Goal: Obtain resource: Download file/media

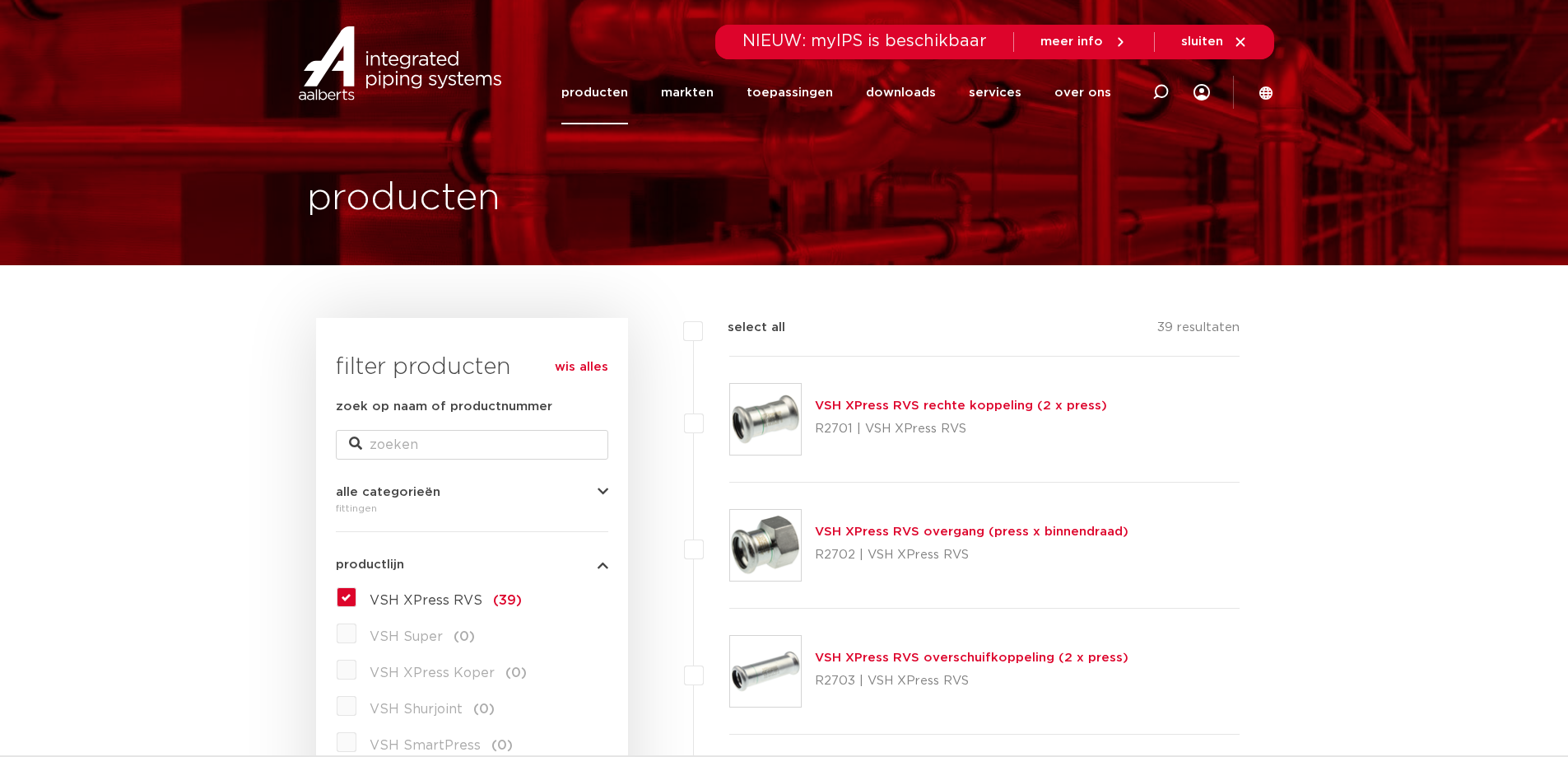
scroll to position [82, 0]
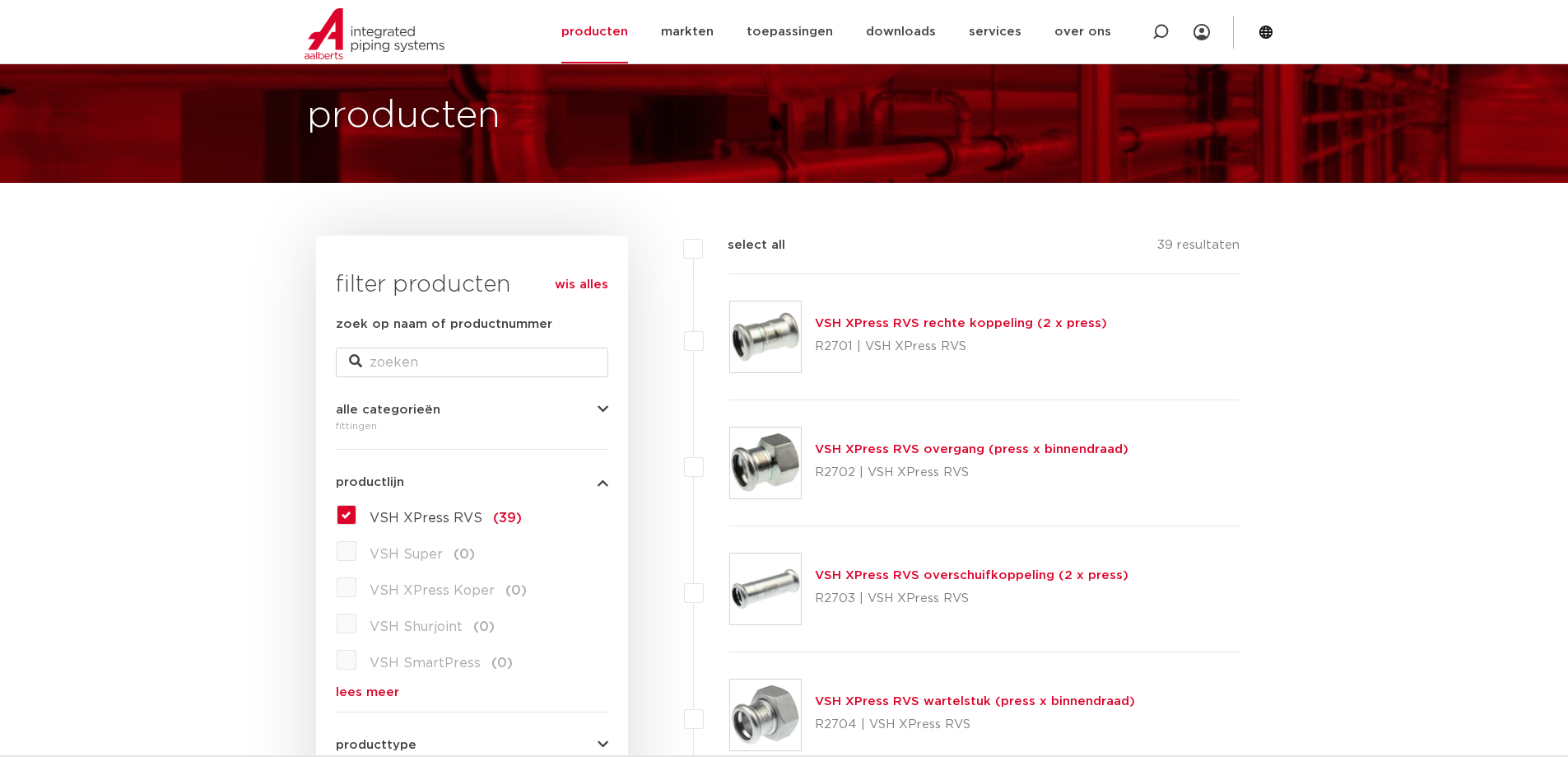
click at [991, 327] on link "VSH XPress RVS rechte koppeling (2 x press)" at bounding box center [961, 323] width 292 height 12
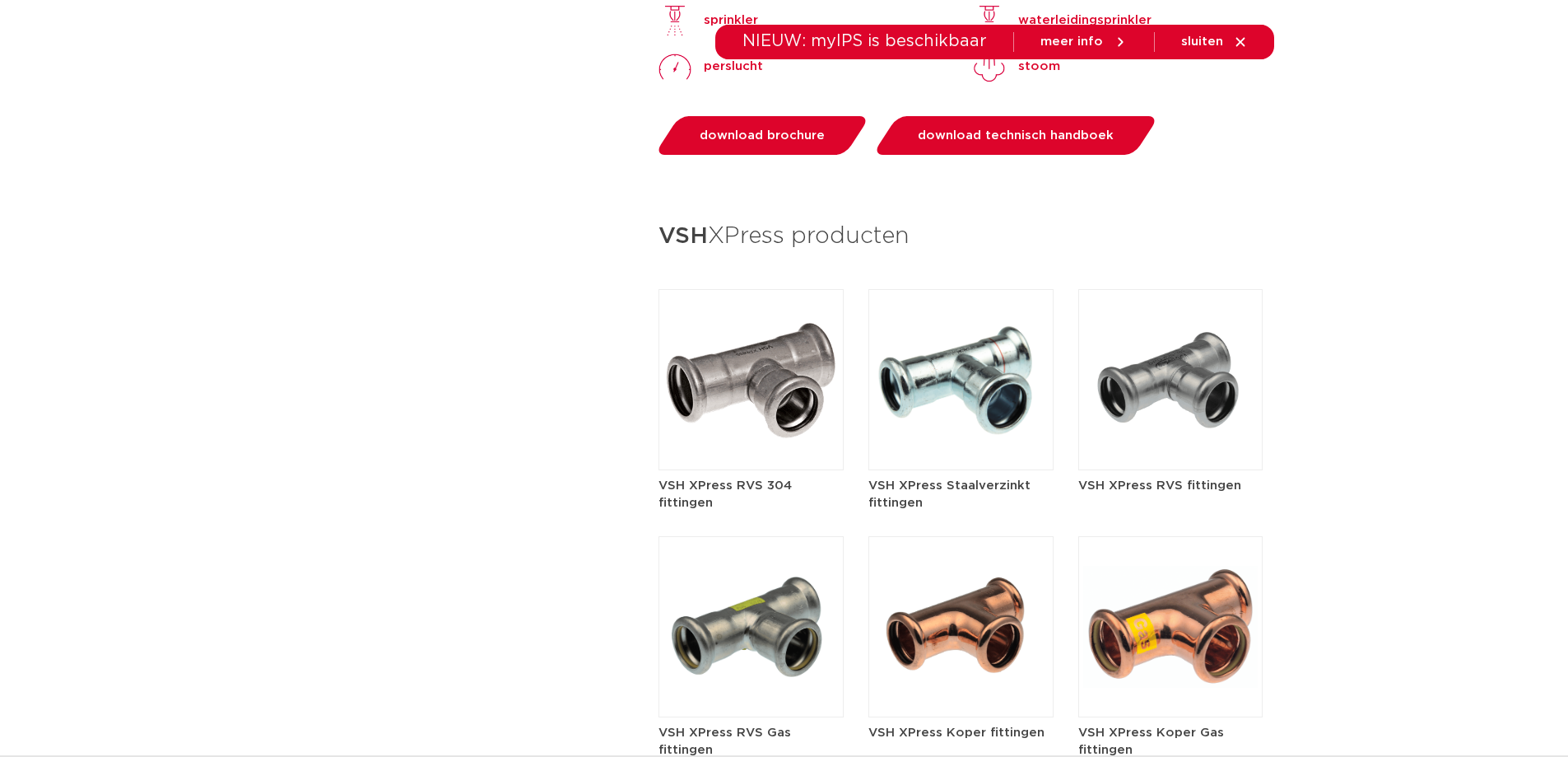
click at [778, 389] on img at bounding box center [751, 380] width 185 height 181
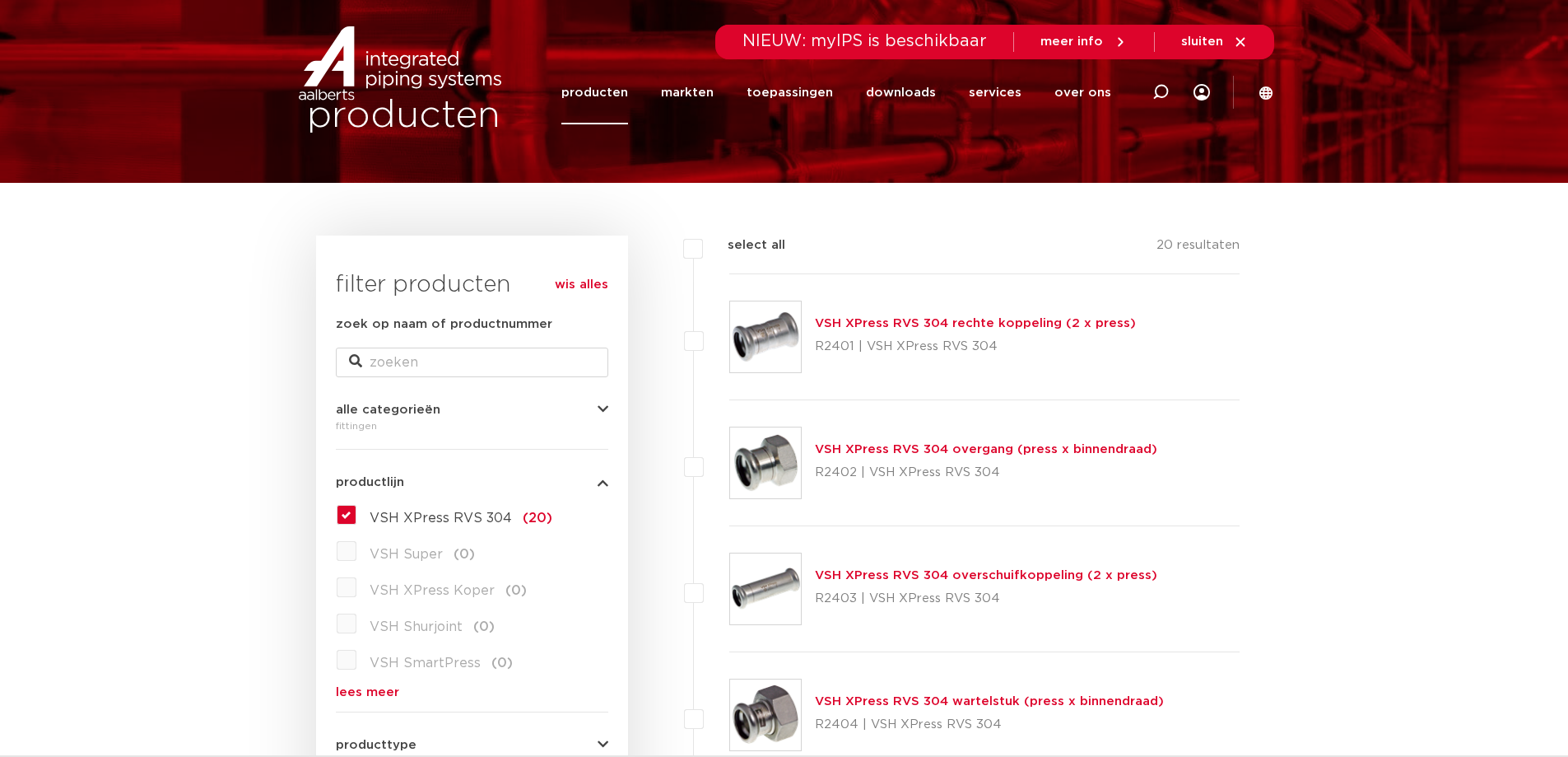
click at [876, 323] on link "VSH XPress RVS 304 rechte koppeling (2 x press)" at bounding box center [975, 323] width 321 height 12
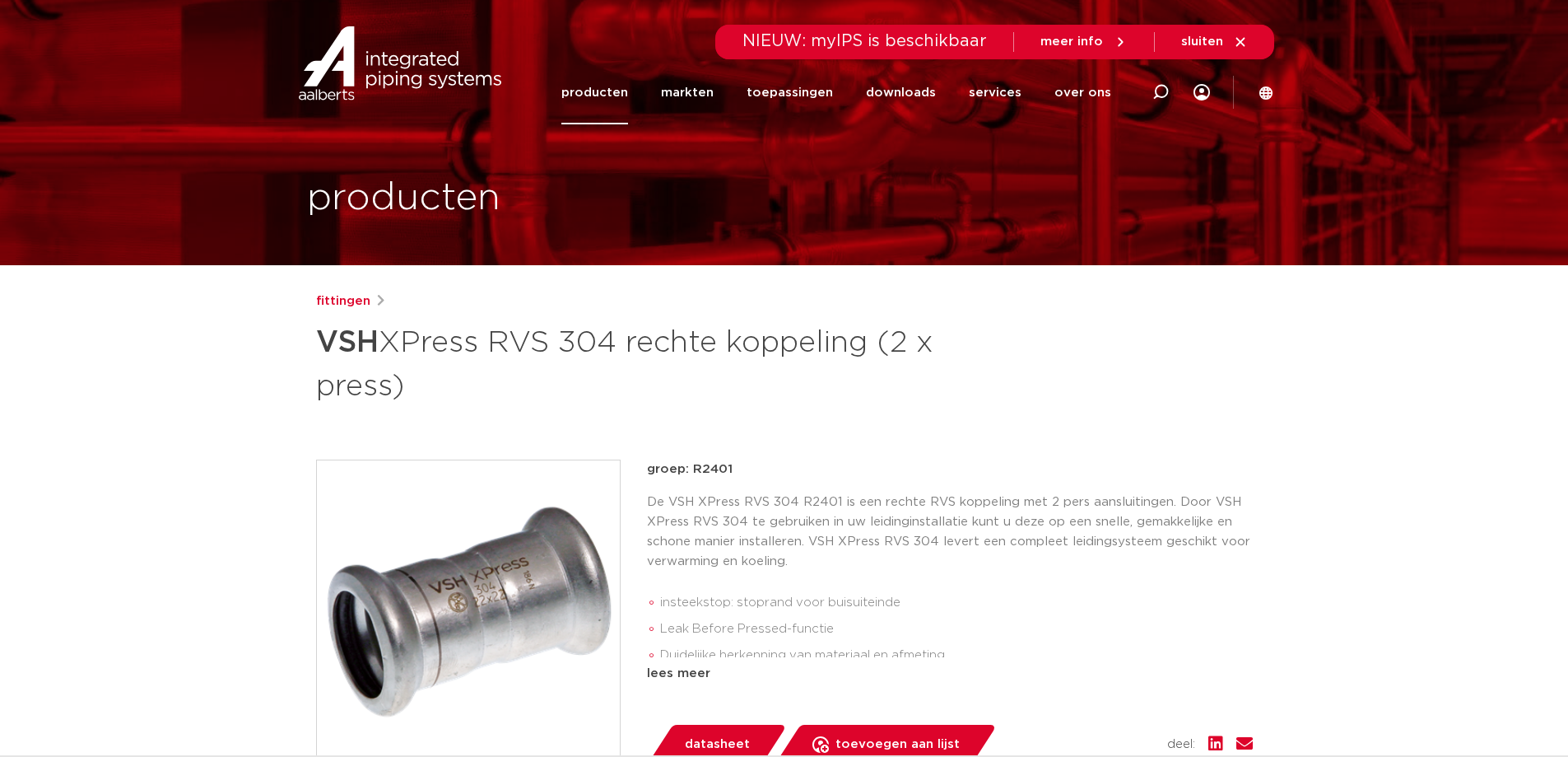
scroll to position [329, 0]
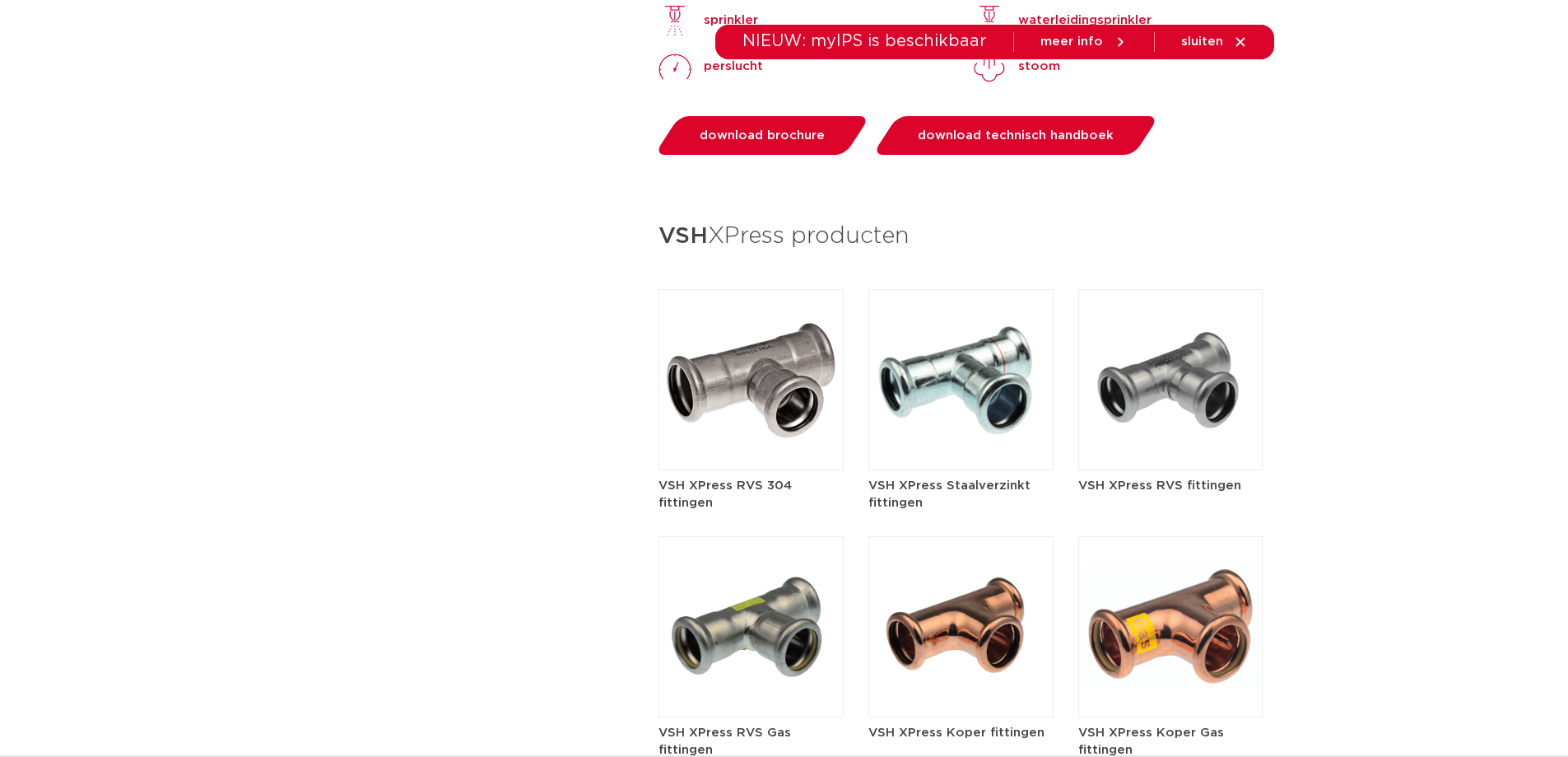
click at [1177, 369] on img at bounding box center [1170, 380] width 185 height 181
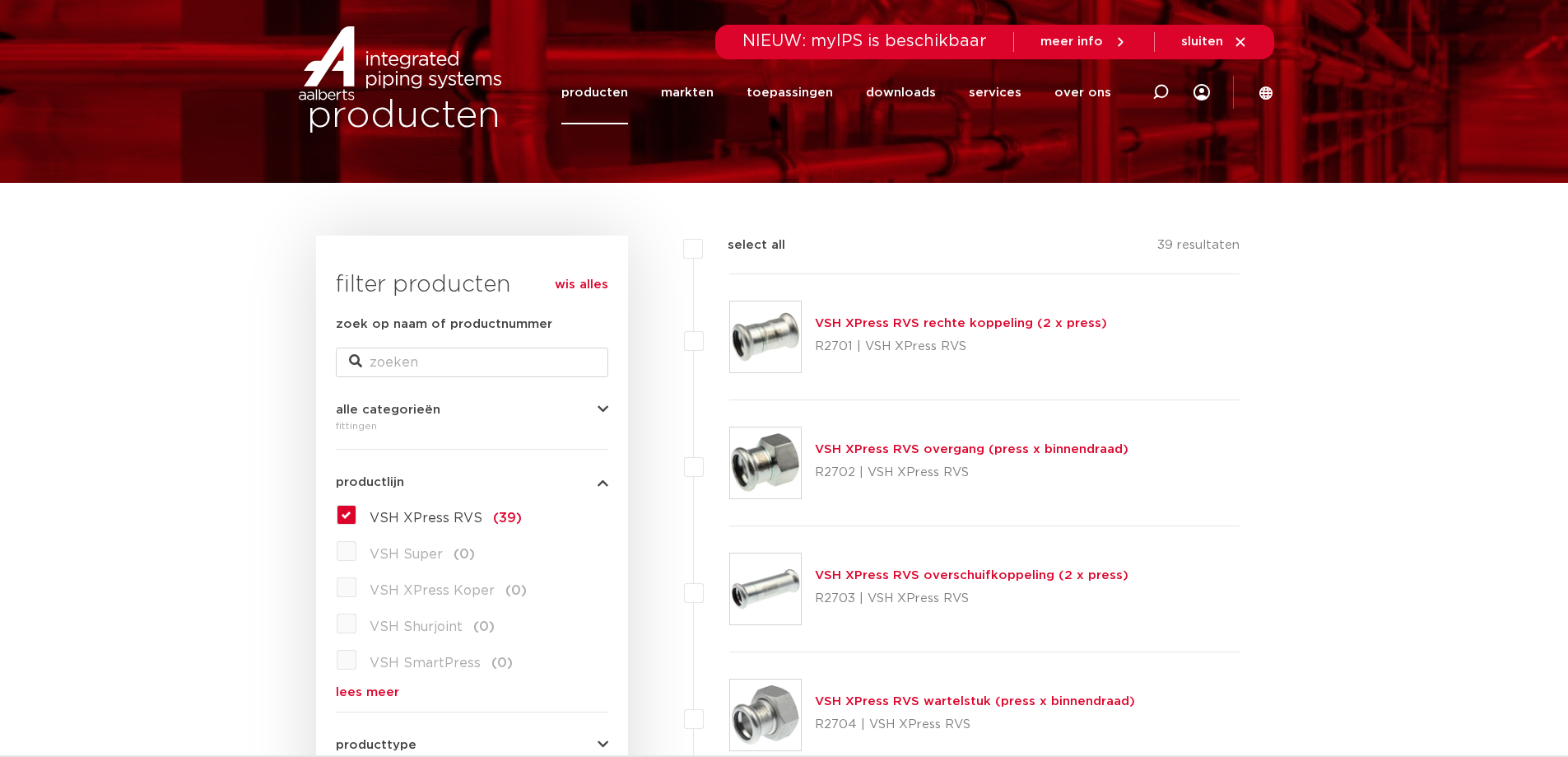
click at [1018, 328] on link "VSH XPress RVS rechte koppeling (2 x press)" at bounding box center [961, 323] width 292 height 12
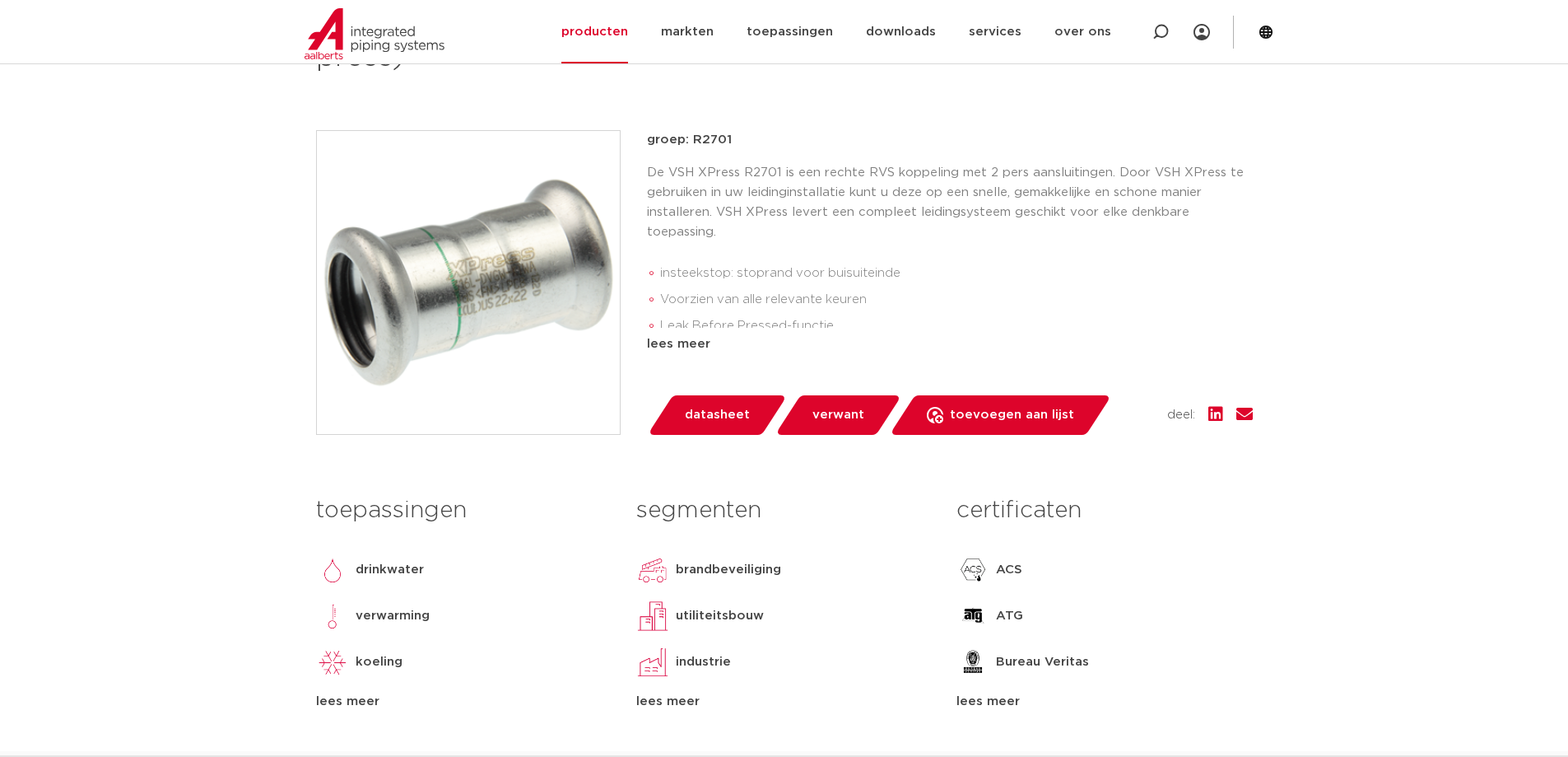
click at [688, 408] on span "datasheet" at bounding box center [717, 415] width 65 height 26
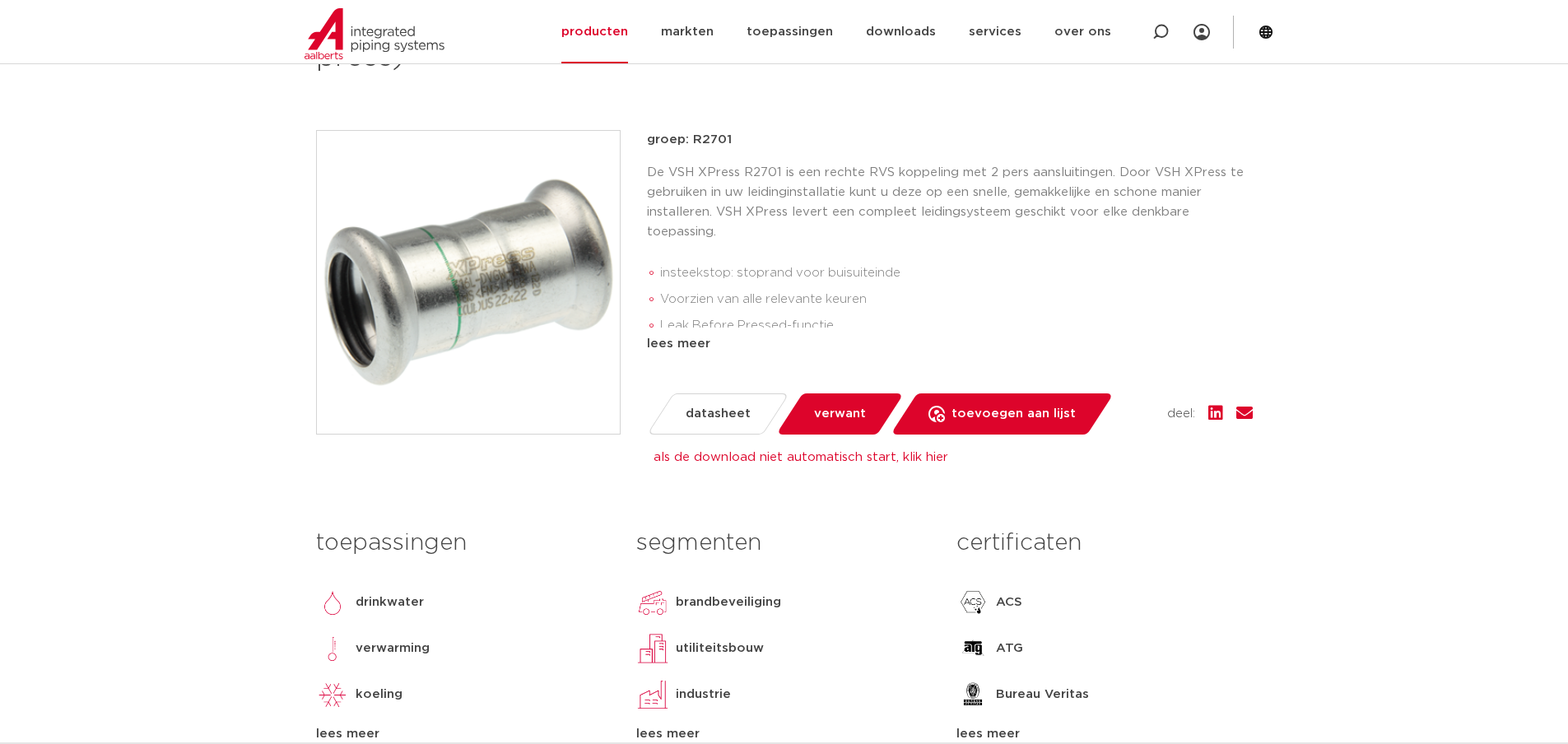
click at [693, 413] on span "datasheet" at bounding box center [718, 414] width 65 height 26
click at [694, 414] on span "datasheet" at bounding box center [718, 414] width 65 height 26
click at [935, 456] on link "als de download niet automatisch start, klik hier" at bounding box center [800, 457] width 294 height 12
